Goal: Information Seeking & Learning: Learn about a topic

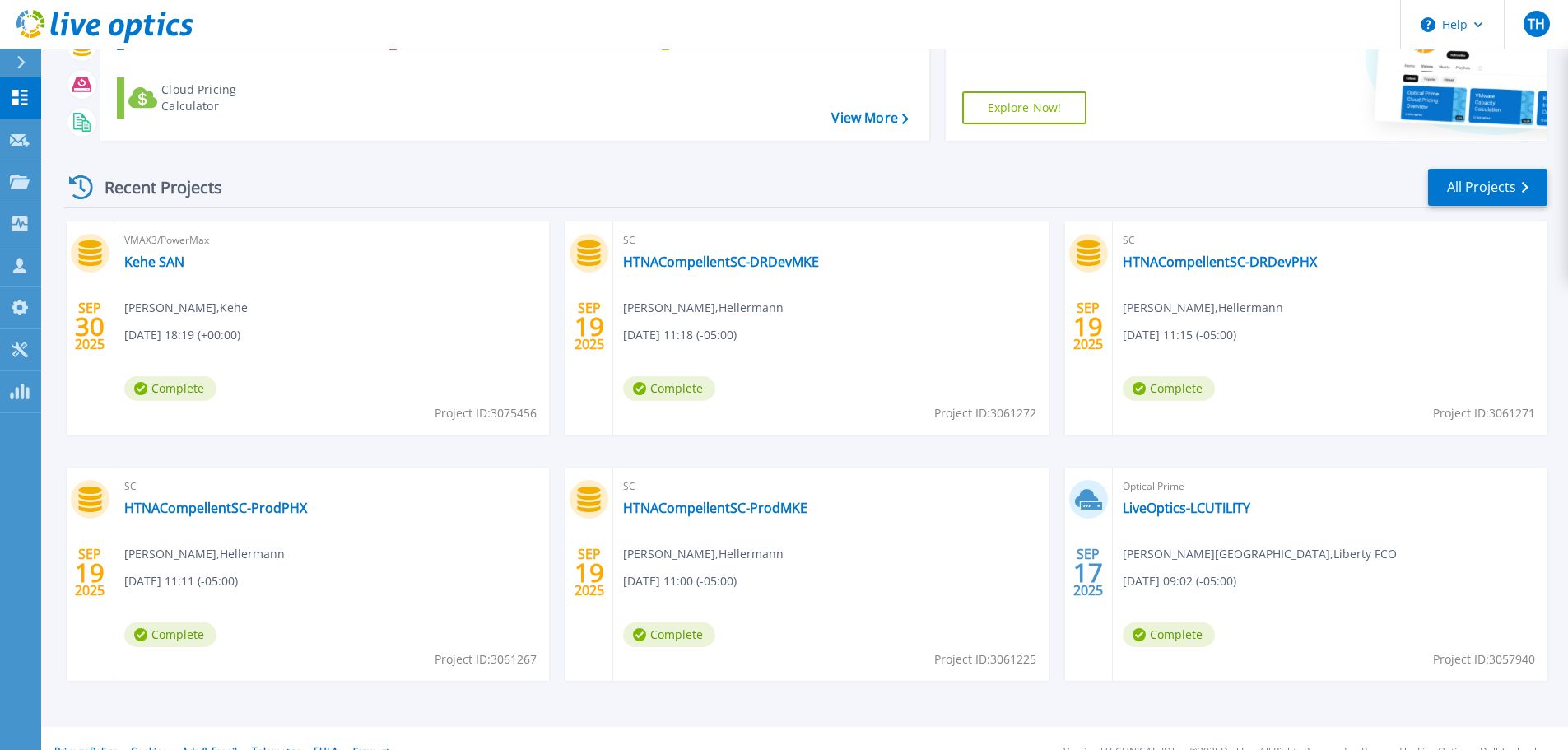
scroll to position [162, 0]
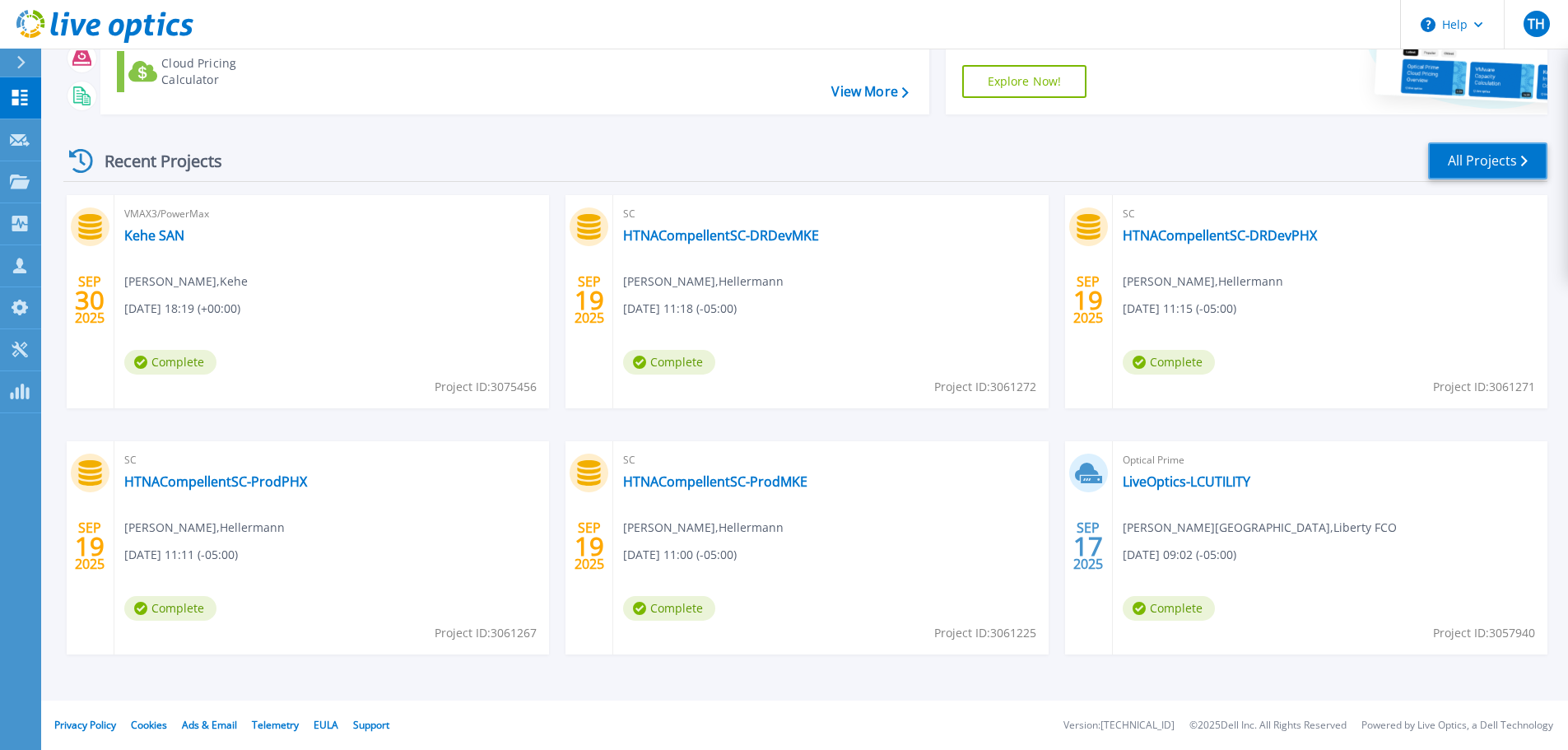
click at [1455, 160] on link "All Projects" at bounding box center [1488, 160] width 119 height 37
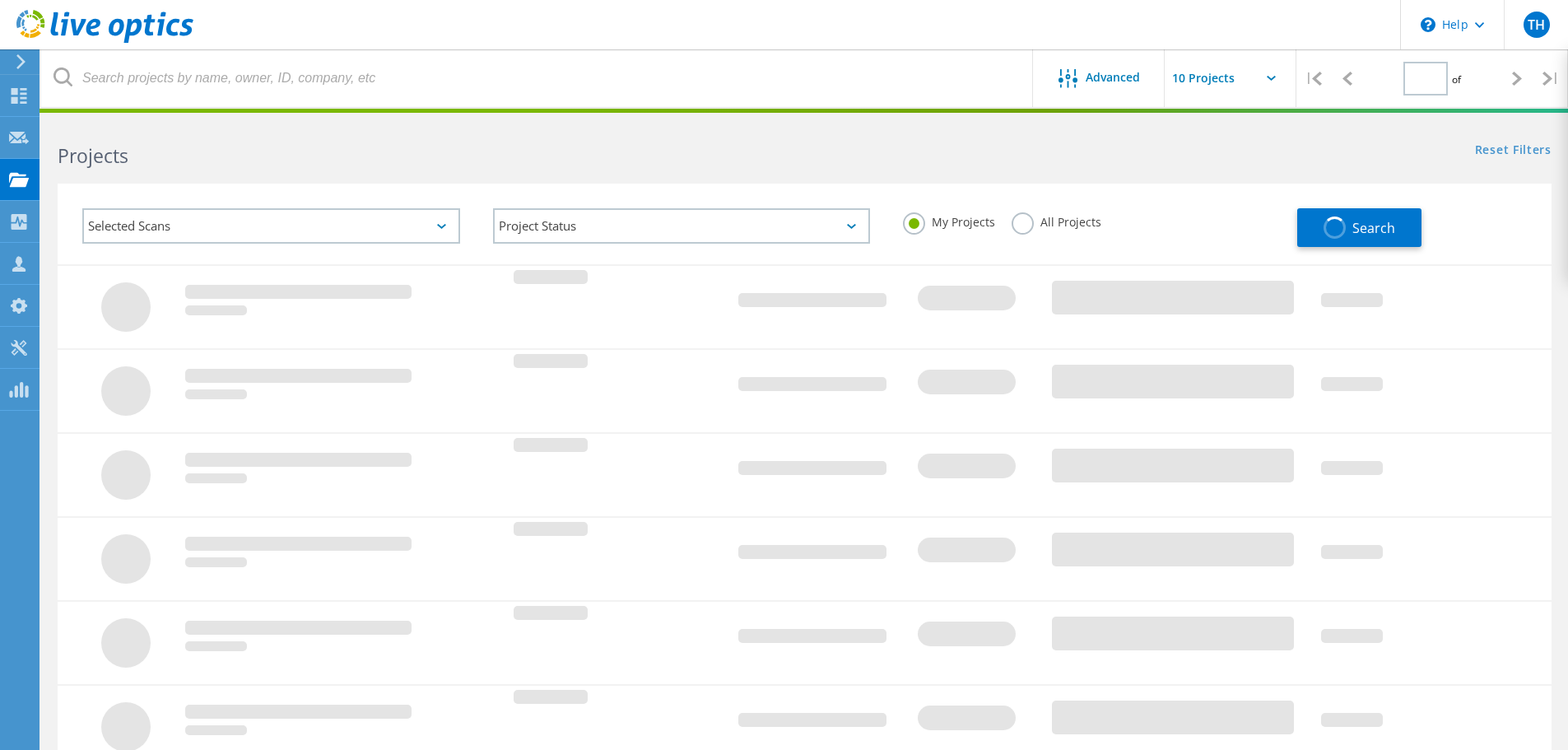
type input "1"
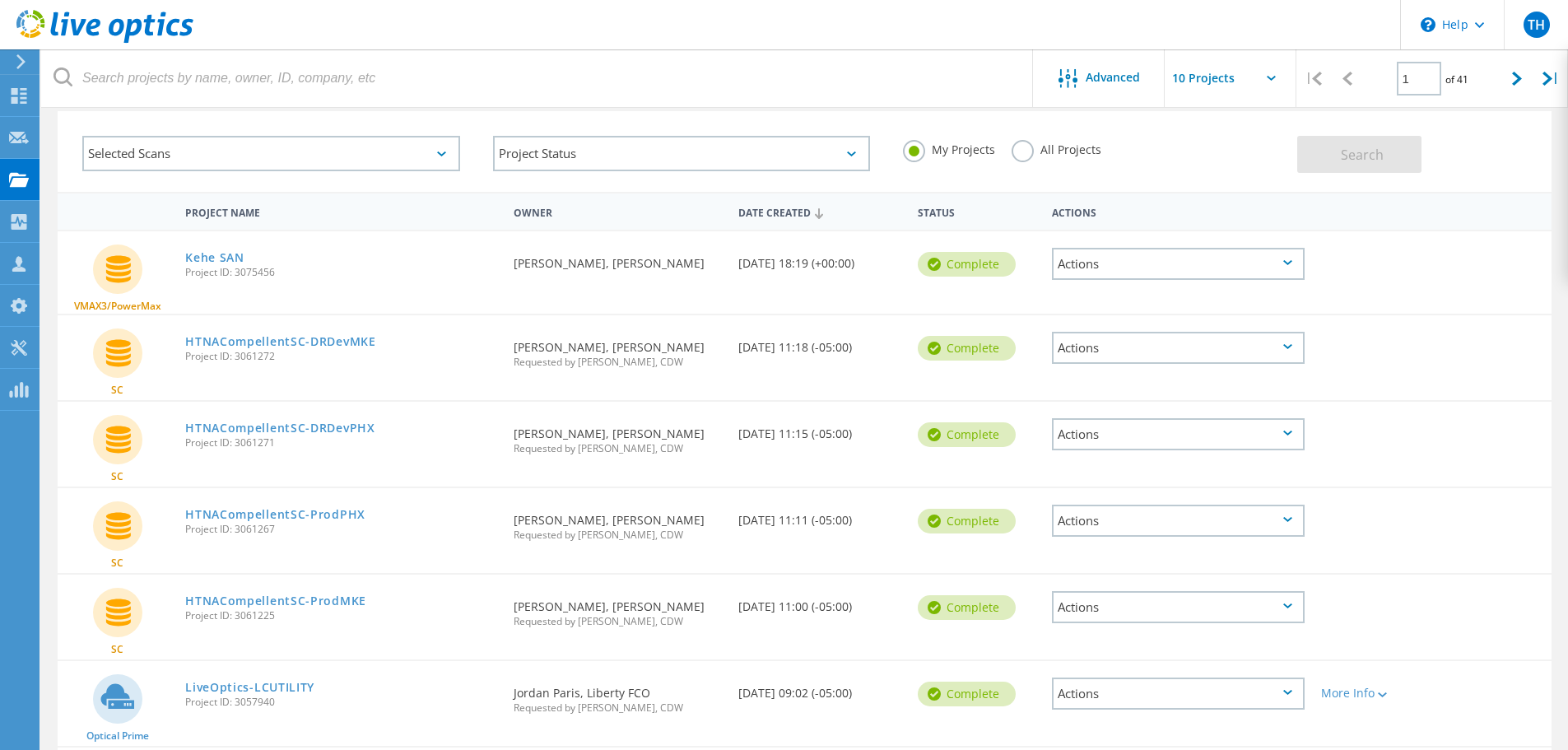
scroll to position [247, 0]
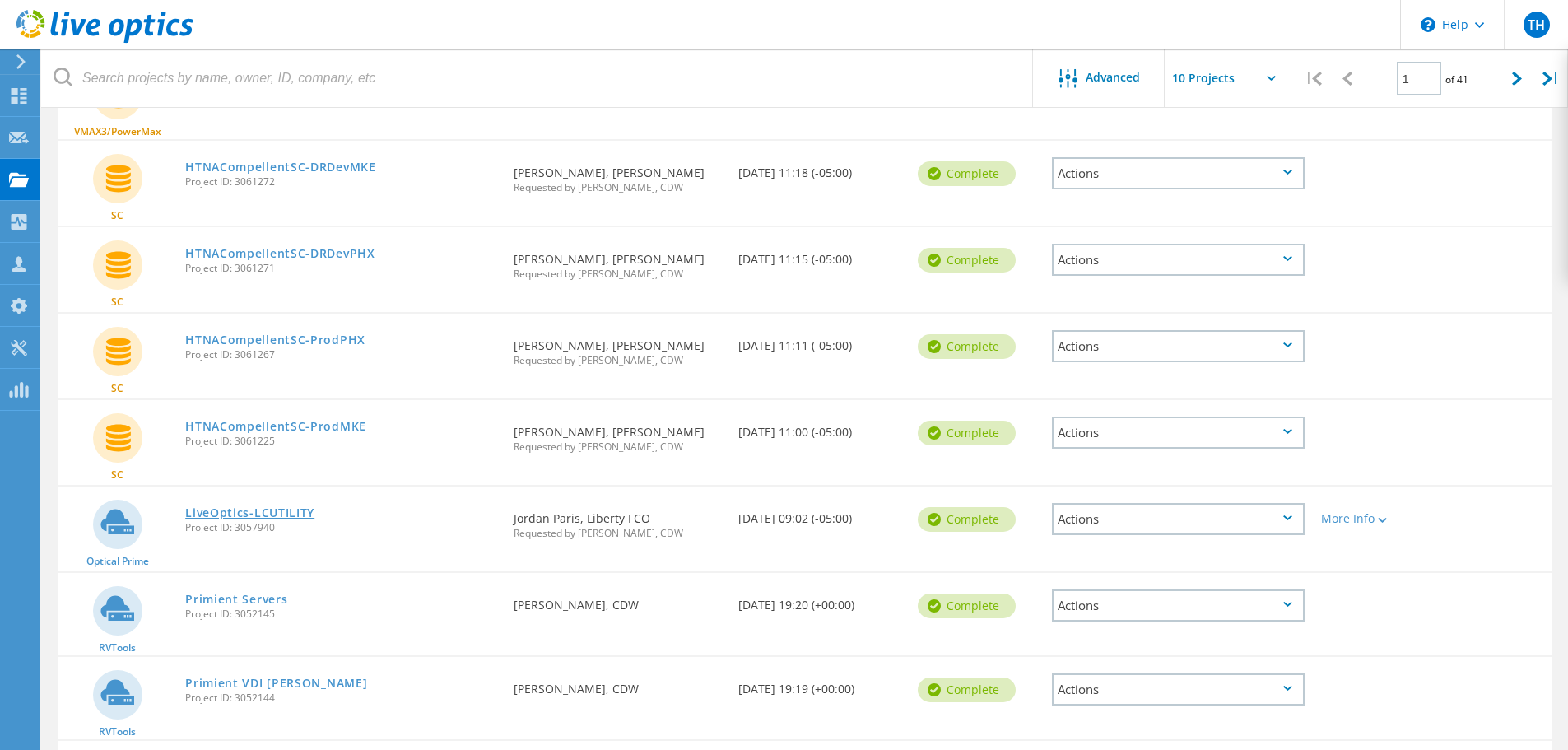
click at [237, 514] on link "LiveOptics-LCUTILITY" at bounding box center [249, 513] width 129 height 12
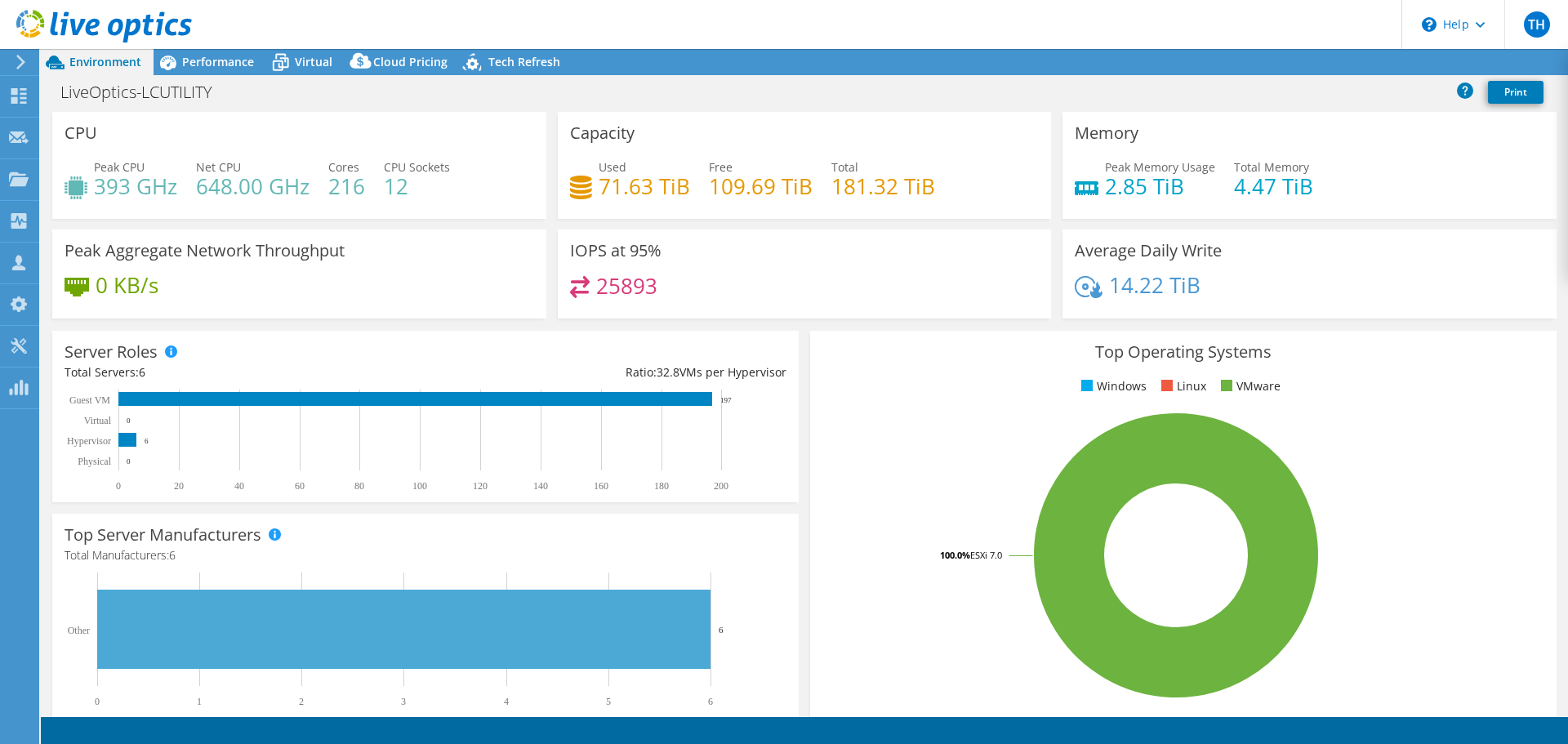
select select "USD"
click at [225, 63] on span "Performance" at bounding box center [217, 61] width 72 height 15
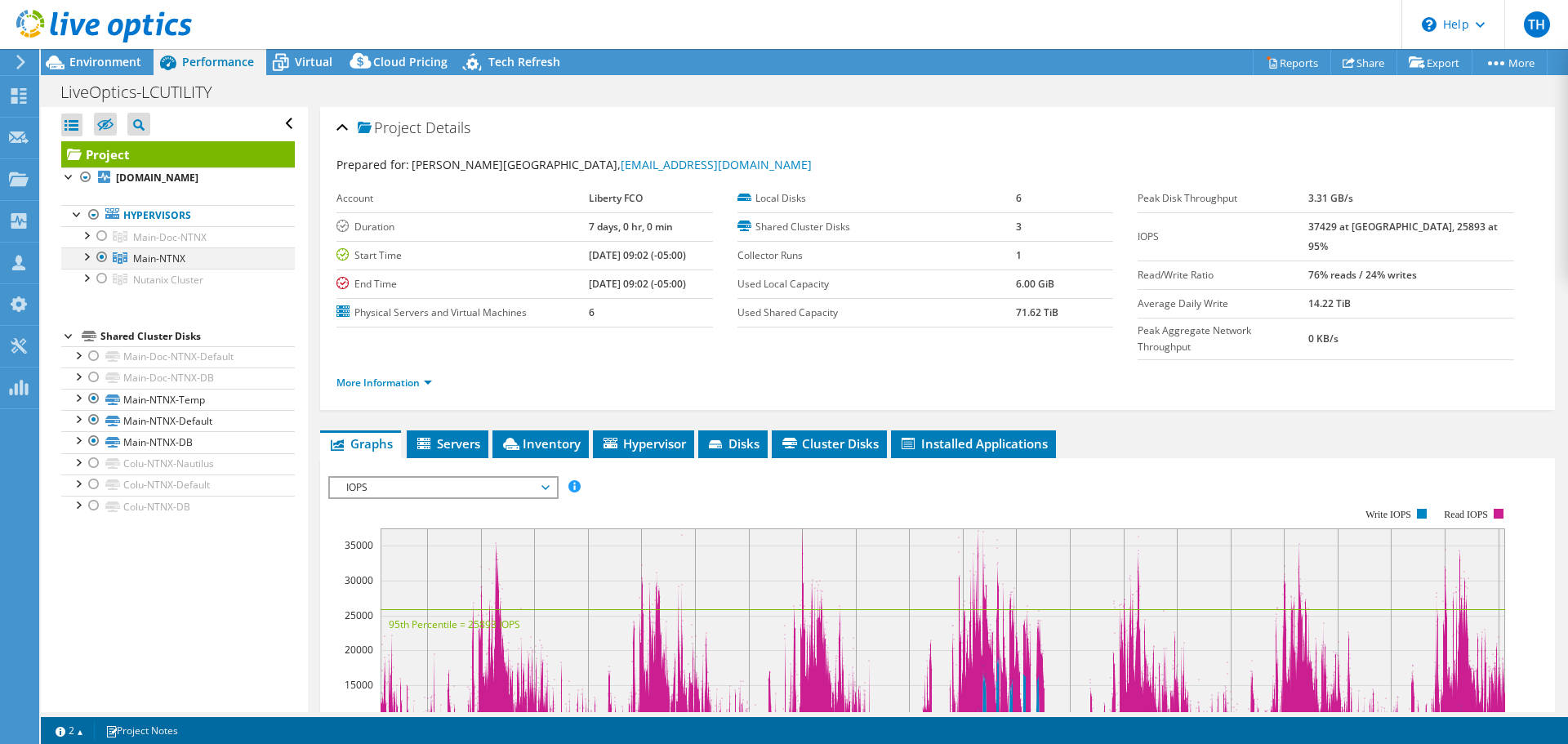
click at [87, 264] on div at bounding box center [85, 256] width 16 height 16
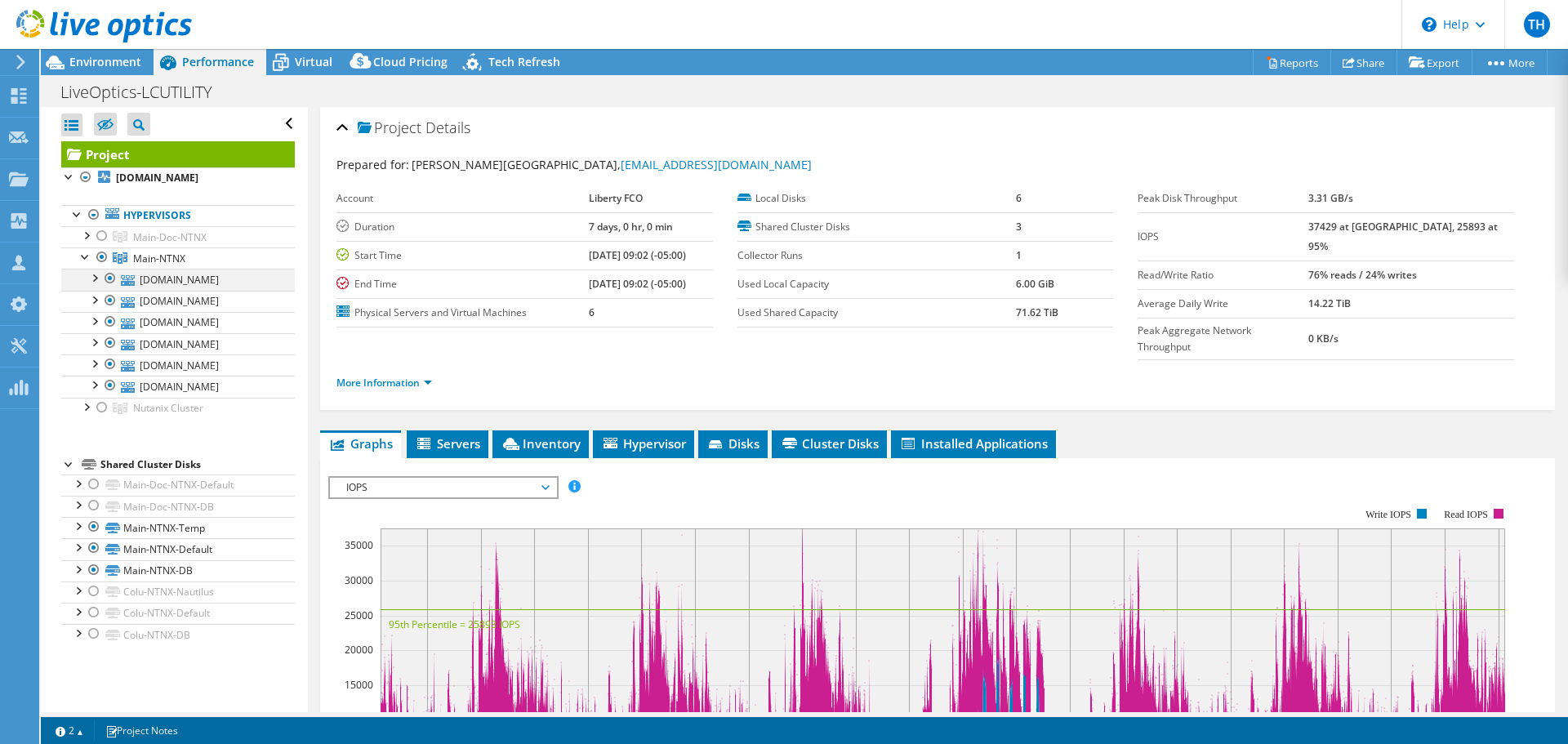
click at [93, 285] on div at bounding box center [94, 276] width 16 height 16
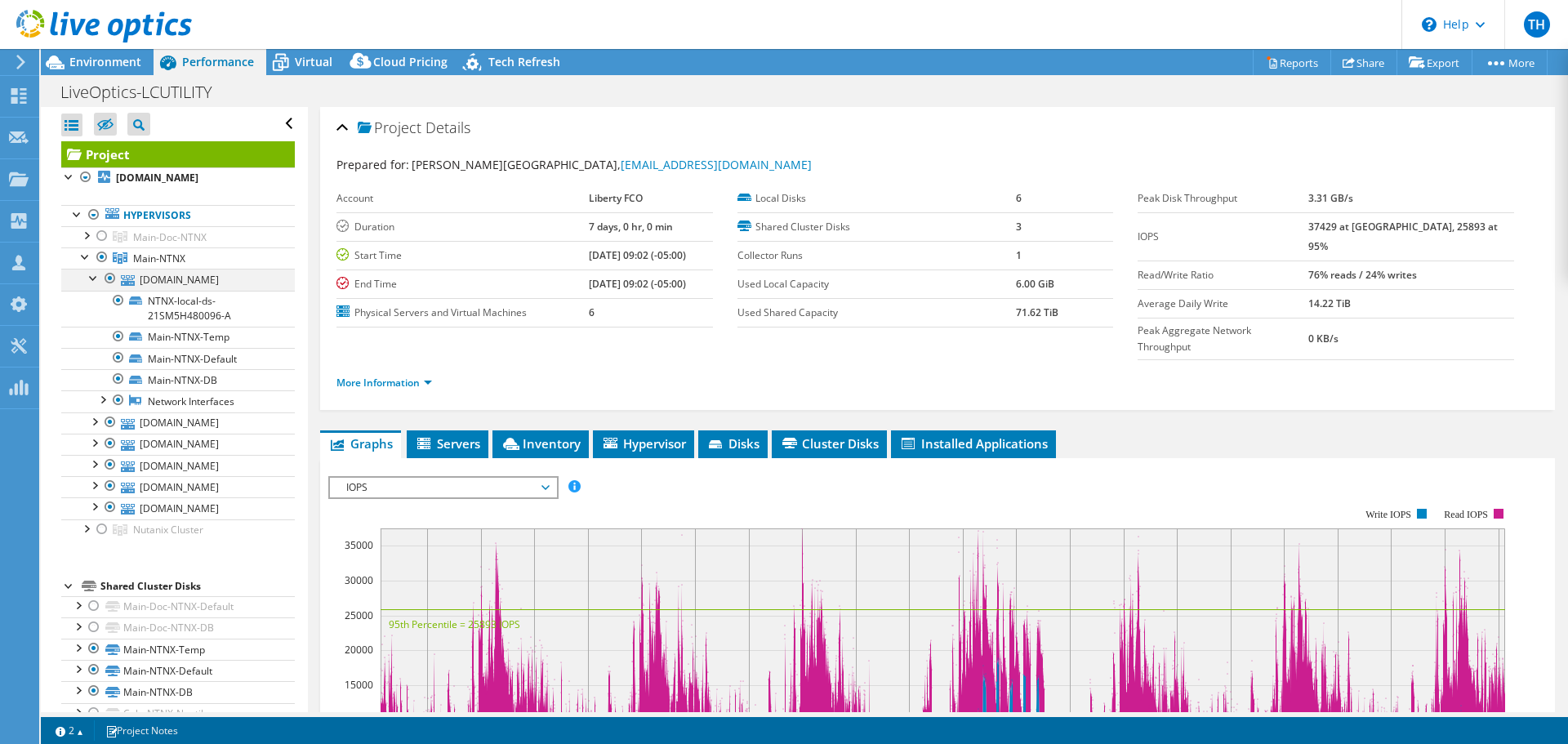
click at [93, 285] on div at bounding box center [94, 276] width 16 height 16
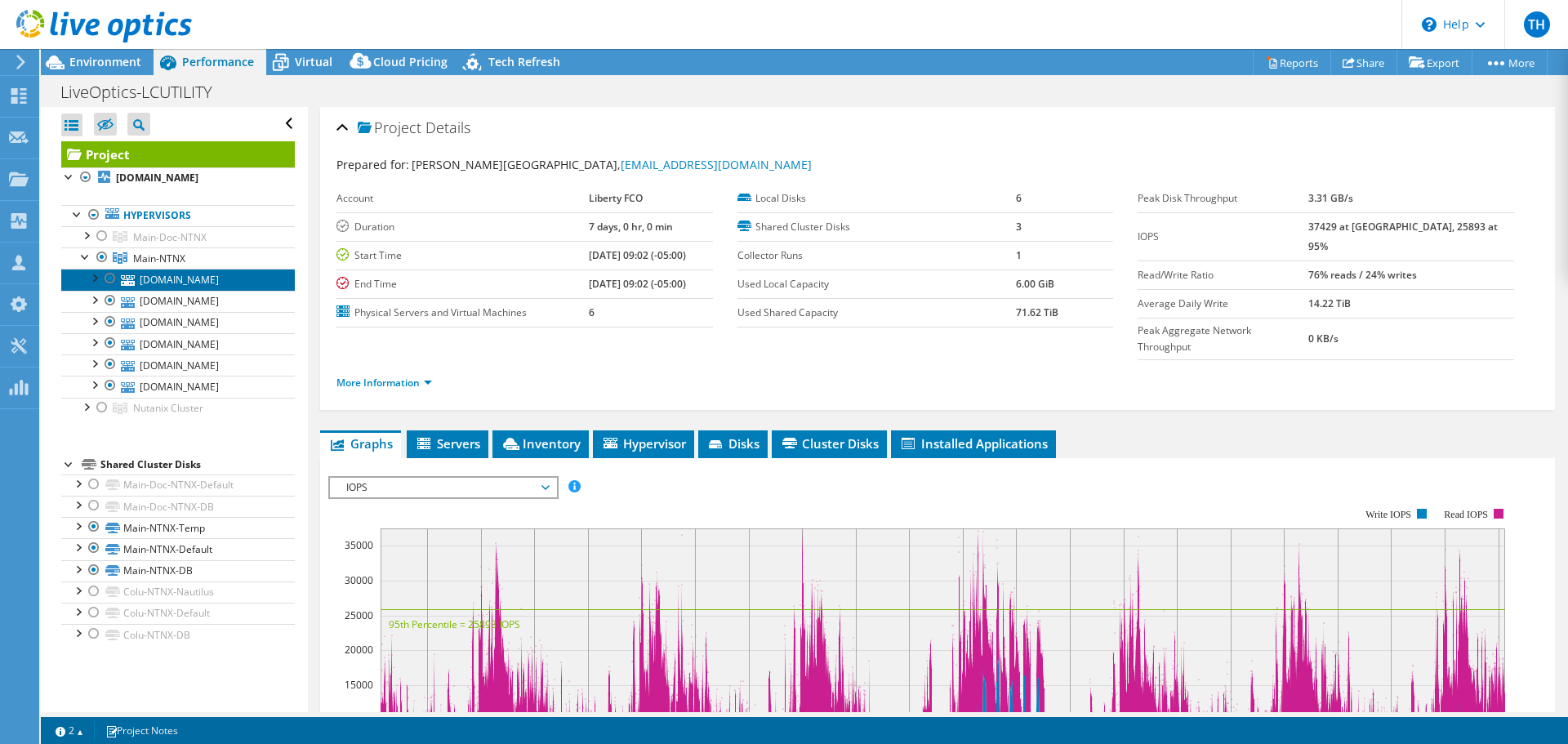
click at [160, 290] on link "[DOMAIN_NAME]" at bounding box center [177, 278] width 234 height 21
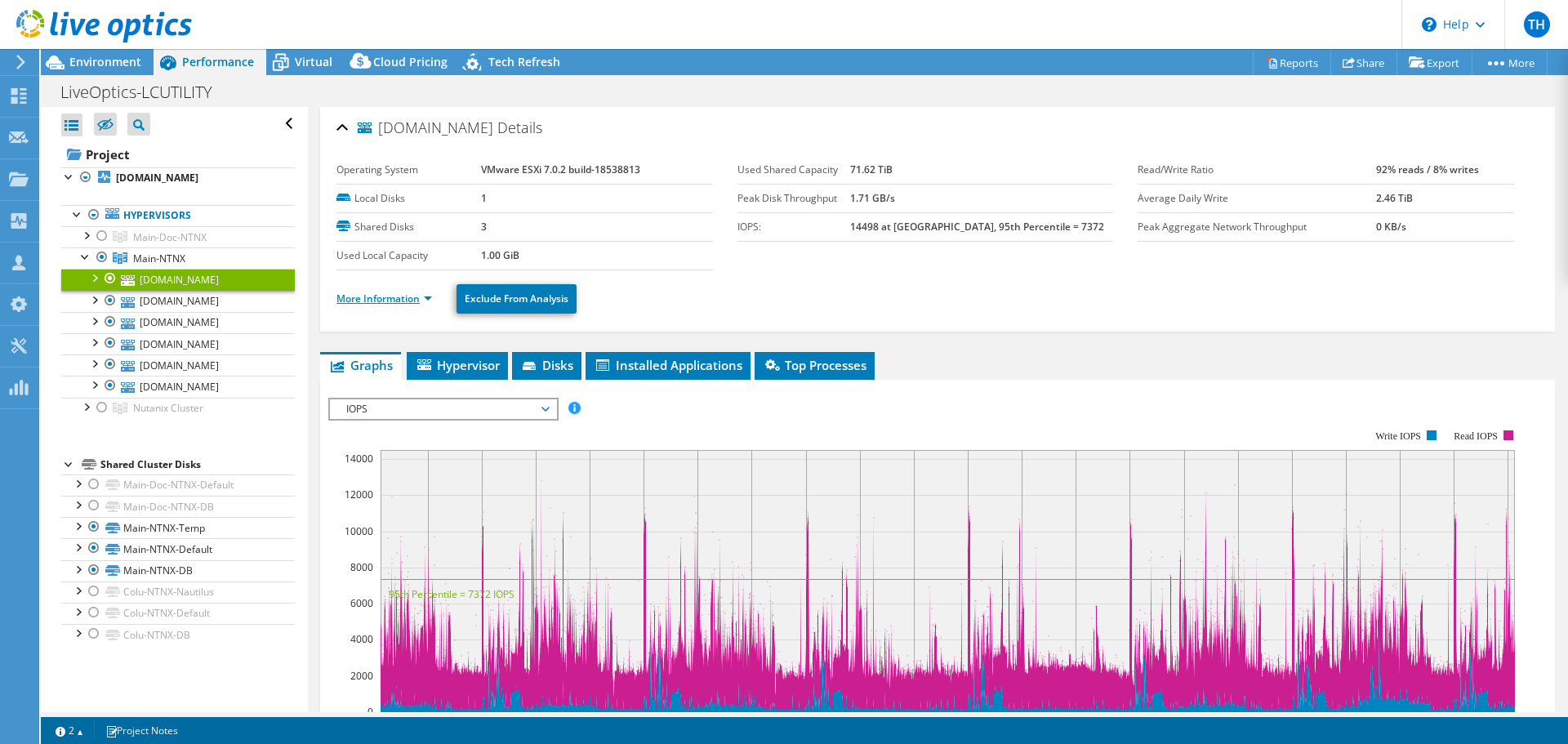
click at [428, 297] on link "More Information" at bounding box center [384, 297] width 95 height 14
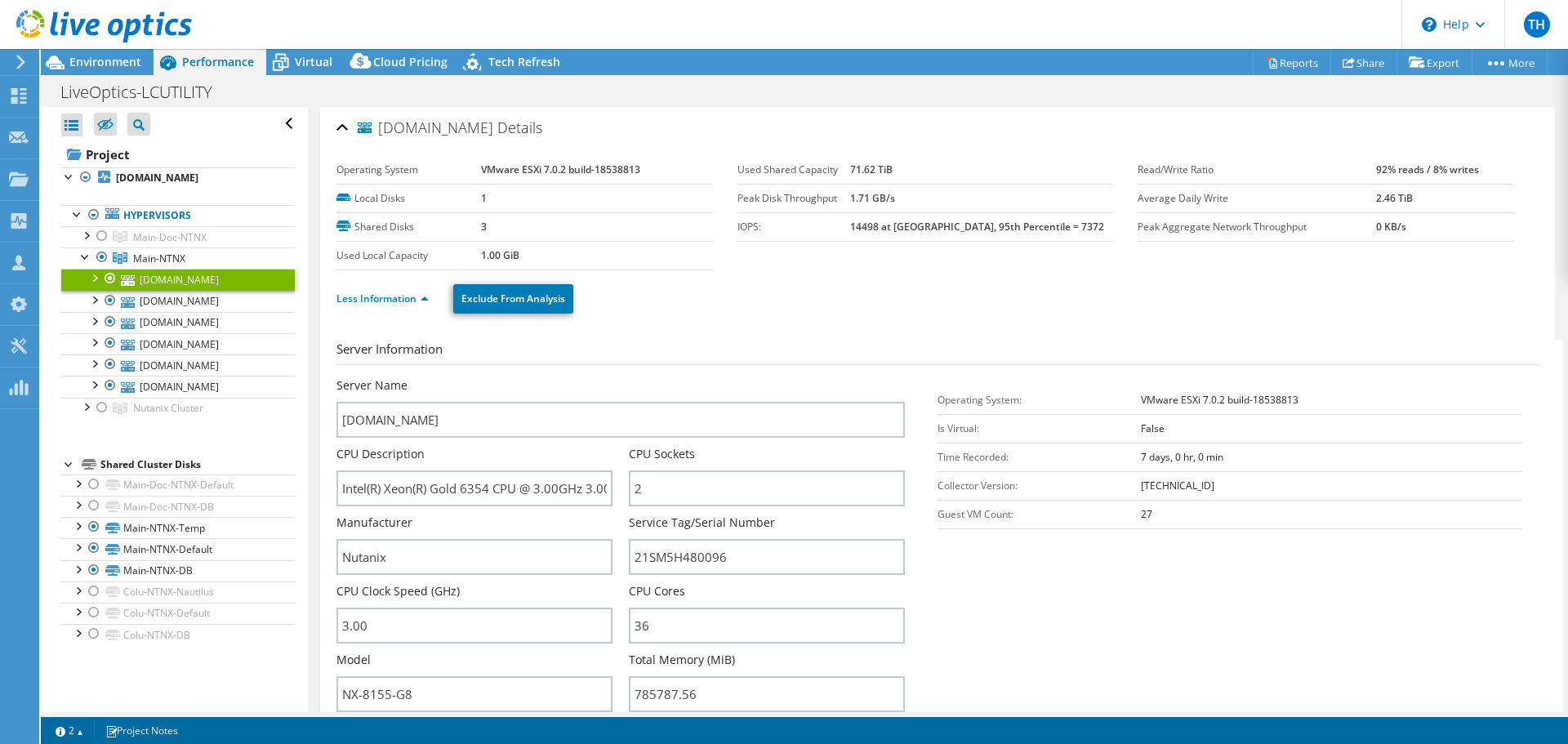
click at [935, 316] on div "Less Information Exclude From Analysis" at bounding box center [937, 298] width 1201 height 57
